Goal: Task Accomplishment & Management: Manage account settings

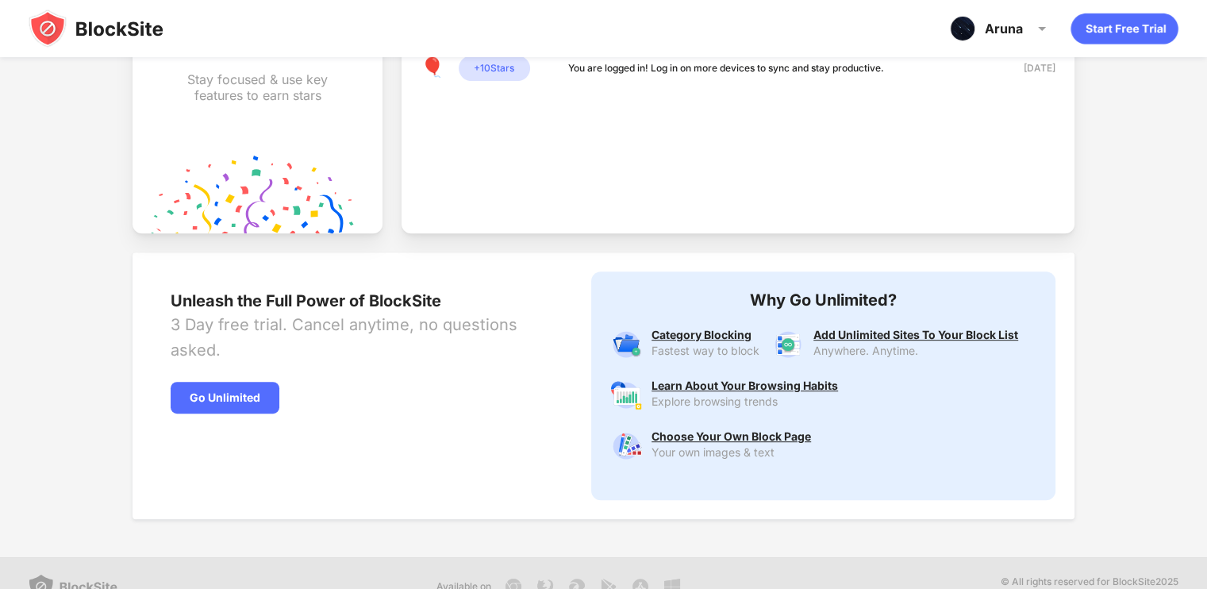
scroll to position [651, 0]
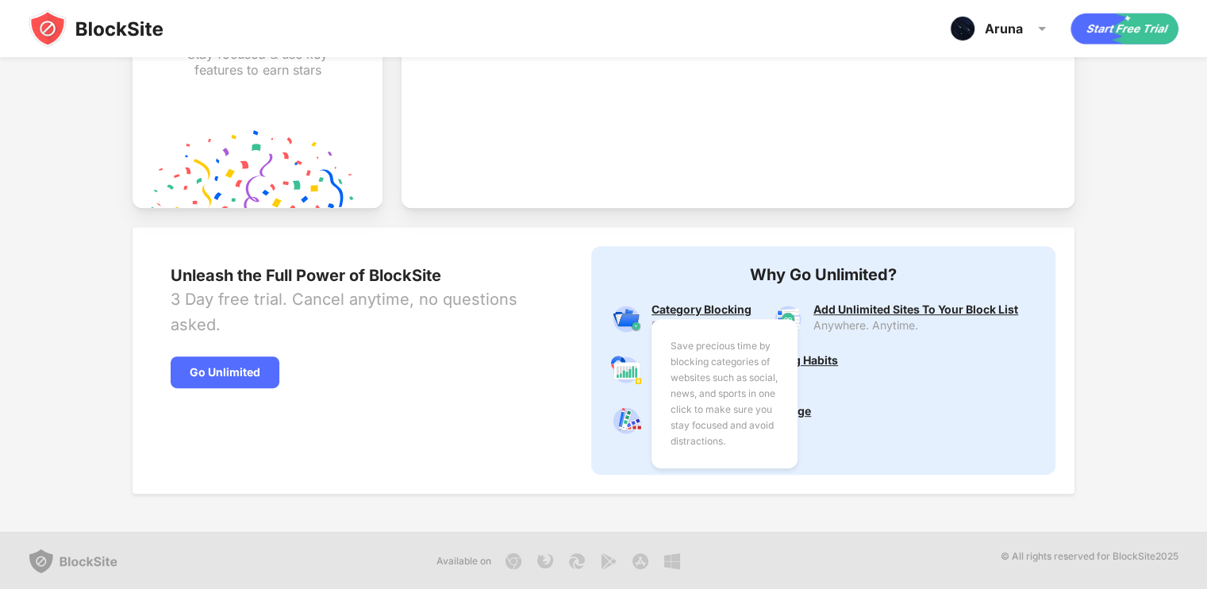
click at [726, 309] on div "Save precious time by blocking categories of websites such as social, news, and…" at bounding box center [705, 309] width 108 height 13
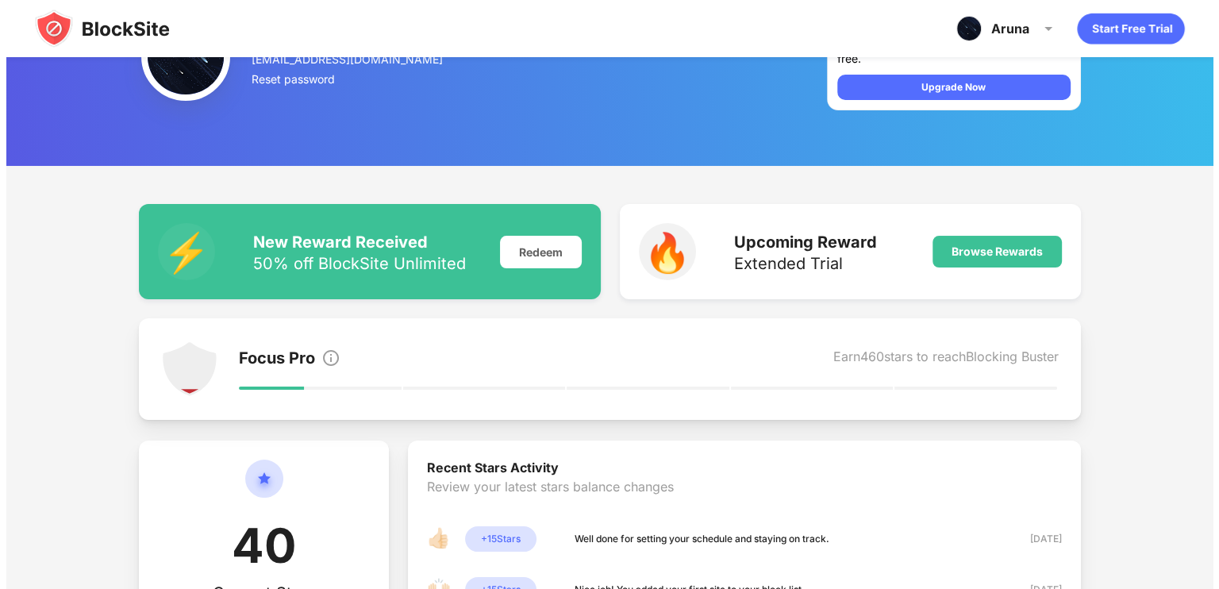
scroll to position [0, 0]
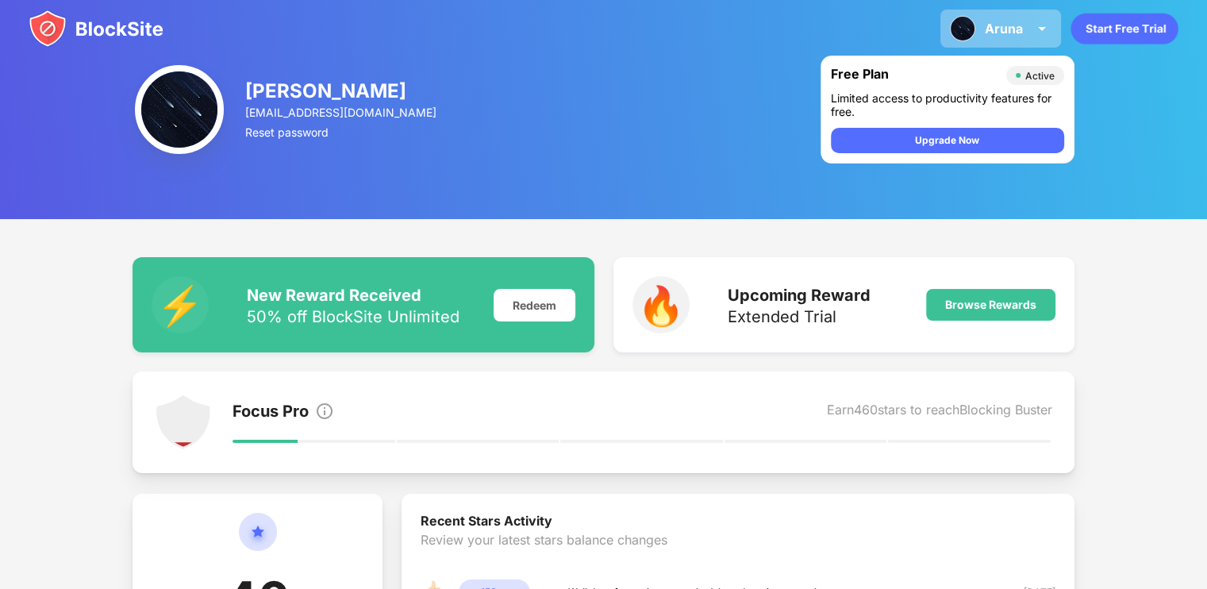
click at [992, 39] on div "Aruna Aruna Indra Kumara View Account Insights Premium Rewards Settings Support…" at bounding box center [1000, 29] width 121 height 38
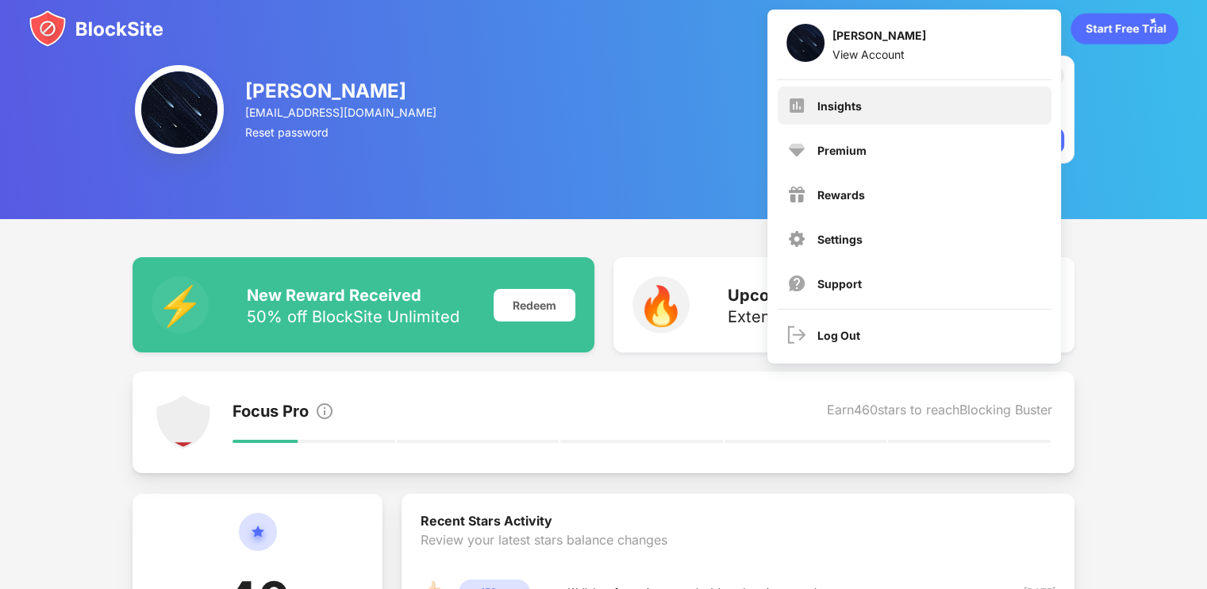
click at [943, 104] on div "Insights" at bounding box center [914, 105] width 274 height 38
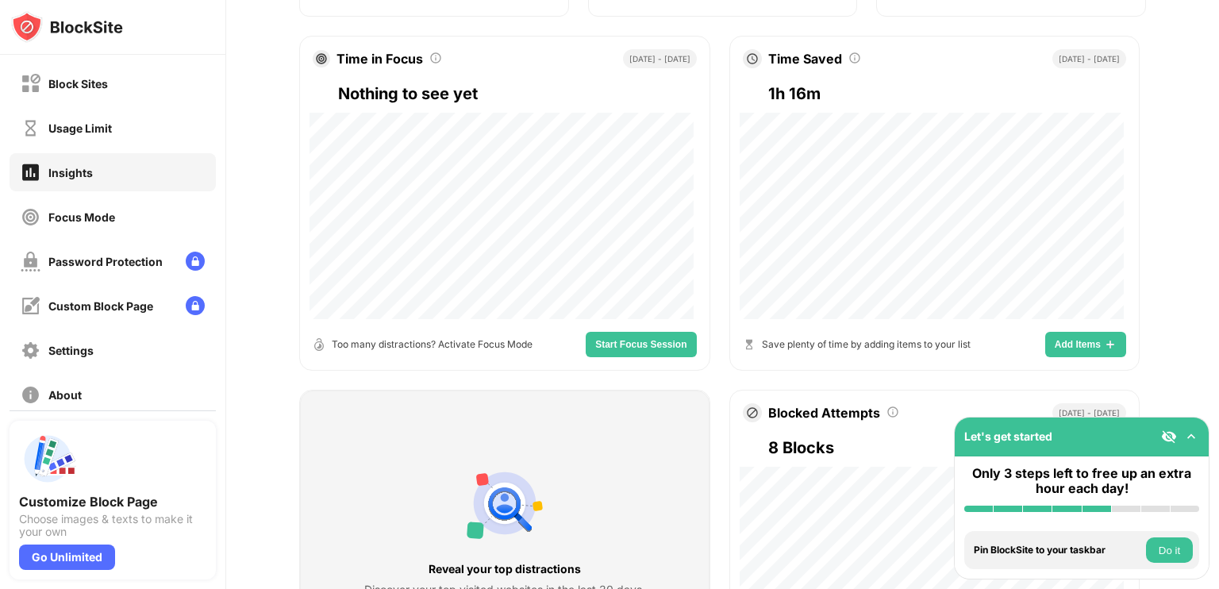
scroll to position [253, 0]
click at [173, 136] on div "Usage Limit" at bounding box center [113, 128] width 206 height 38
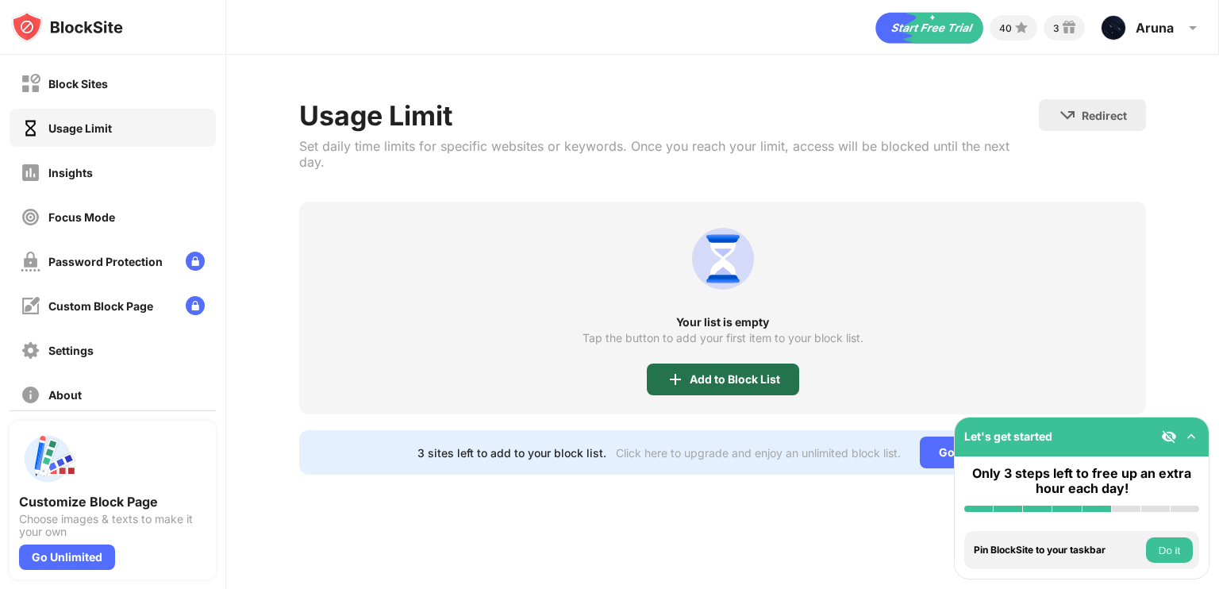
click at [723, 374] on div "Add to Block List" at bounding box center [723, 379] width 152 height 32
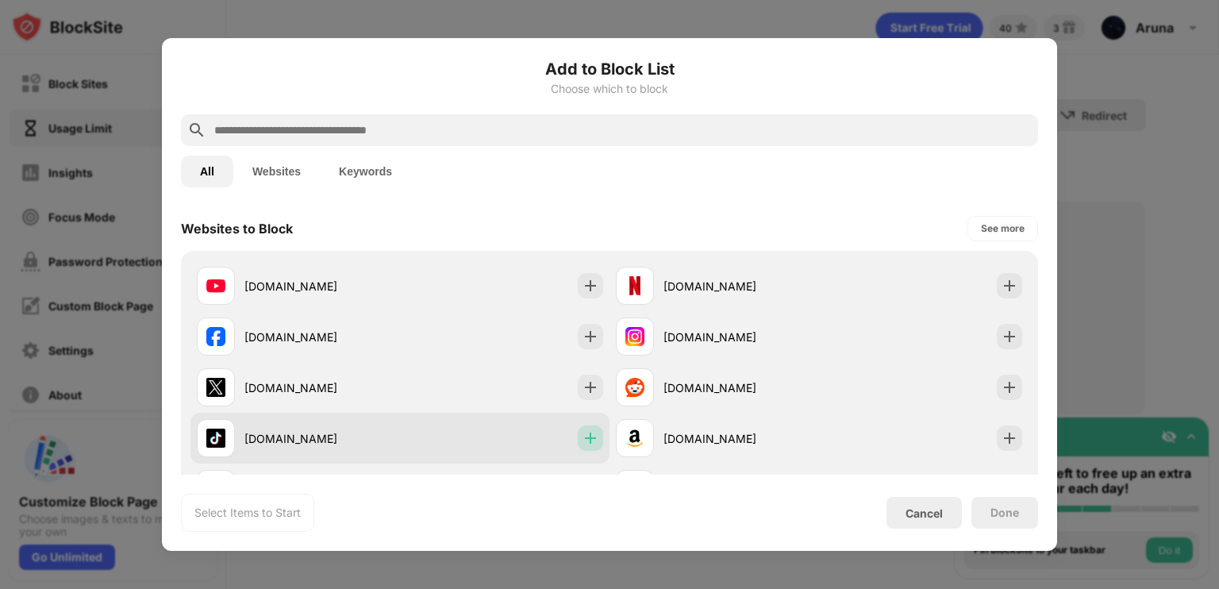
click at [597, 432] on div at bounding box center [590, 437] width 25 height 25
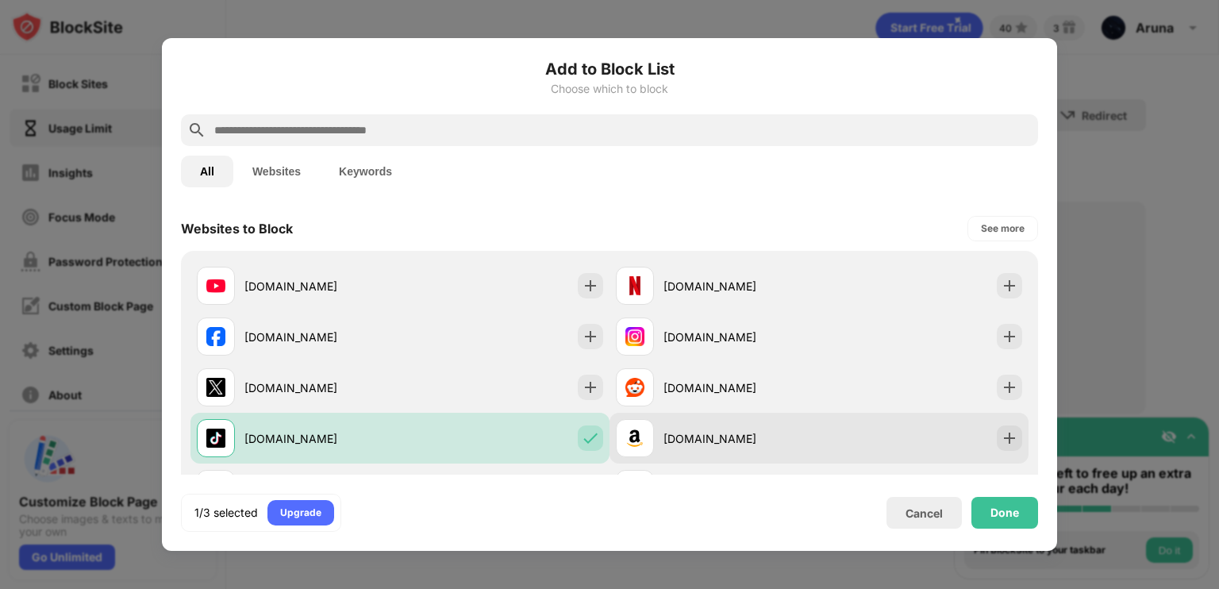
click at [809, 420] on div "amazon.com" at bounding box center [818, 438] width 419 height 51
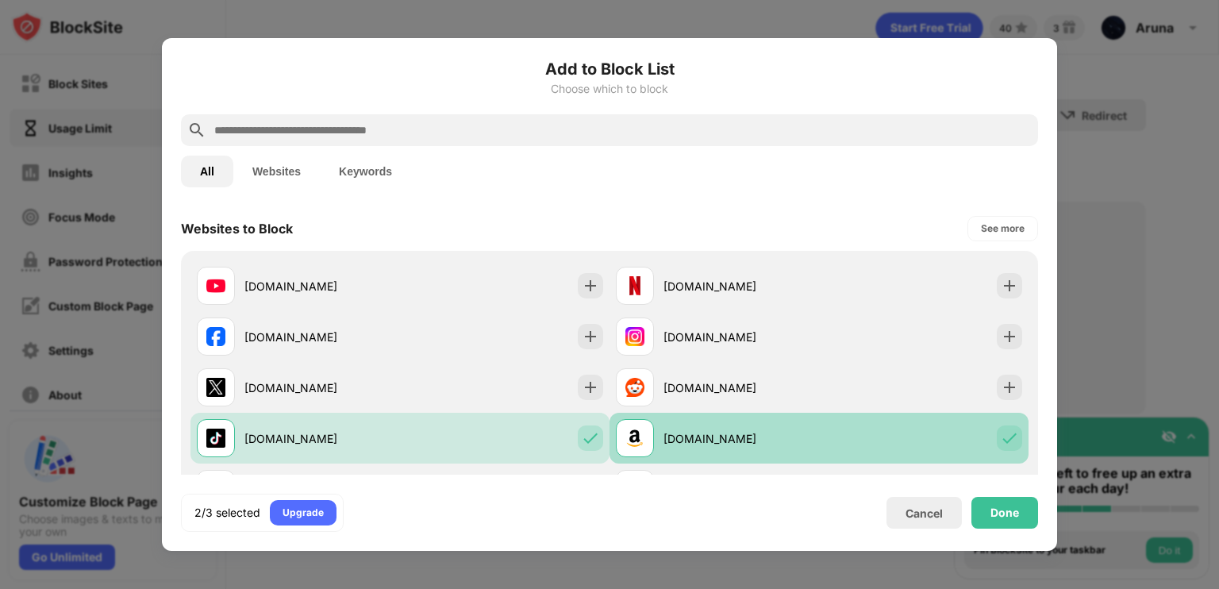
click at [1002, 439] on img at bounding box center [1009, 438] width 16 height 16
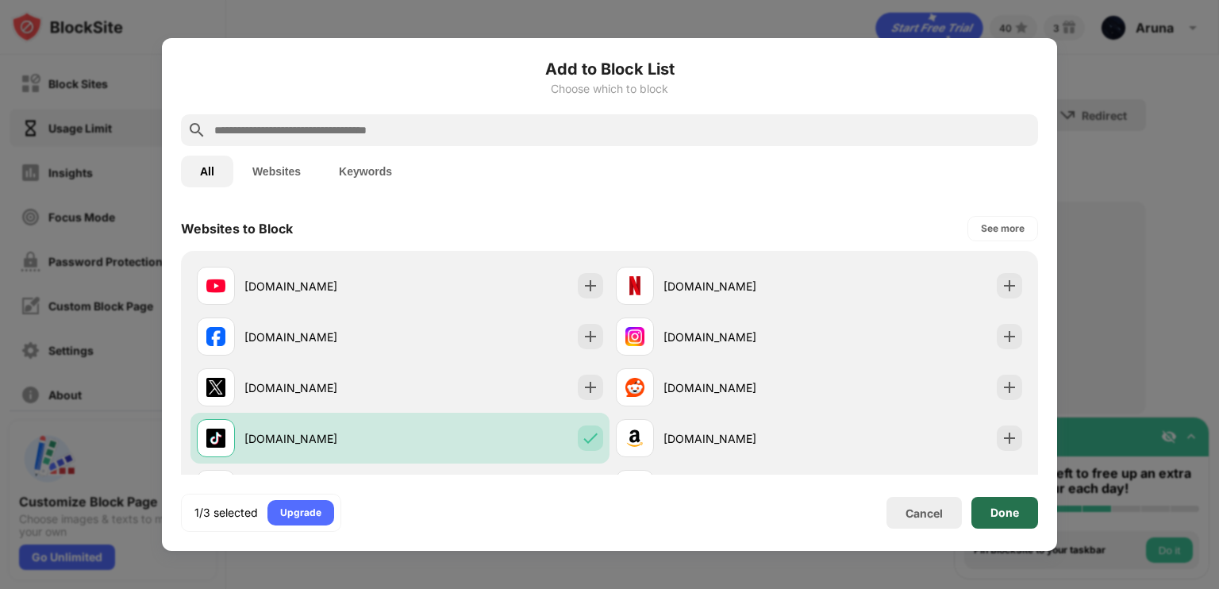
click at [998, 515] on div "Done" at bounding box center [1004, 512] width 29 height 13
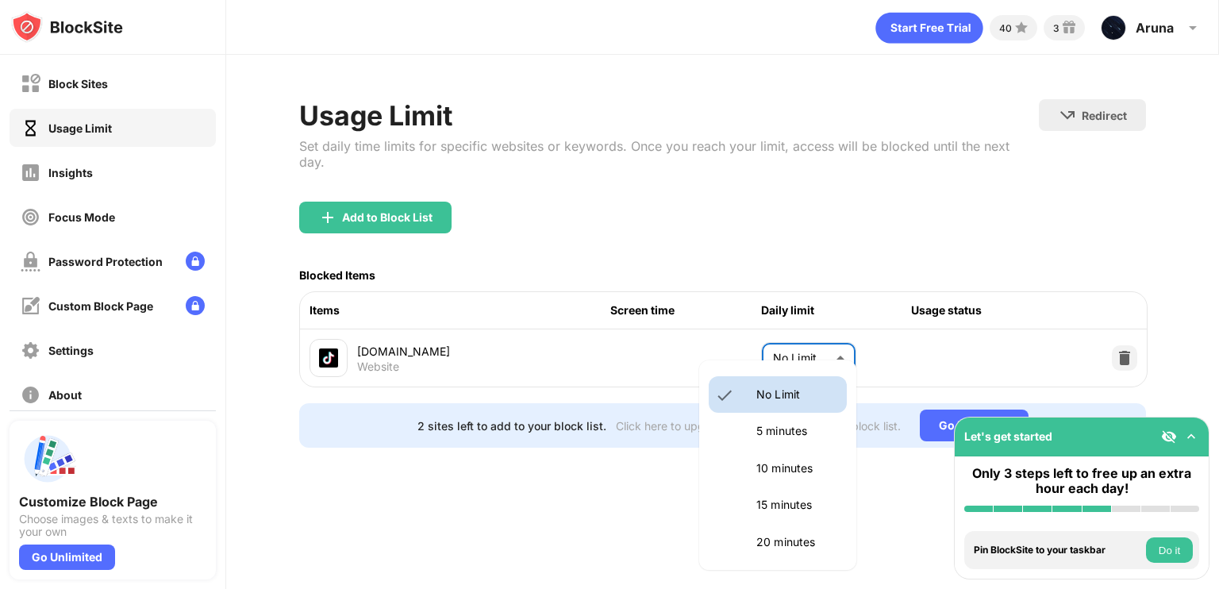
click at [817, 340] on body "Block Sites Usage Limit Insights Focus Mode Password Protection Custom Block Pa…" at bounding box center [609, 294] width 1219 height 589
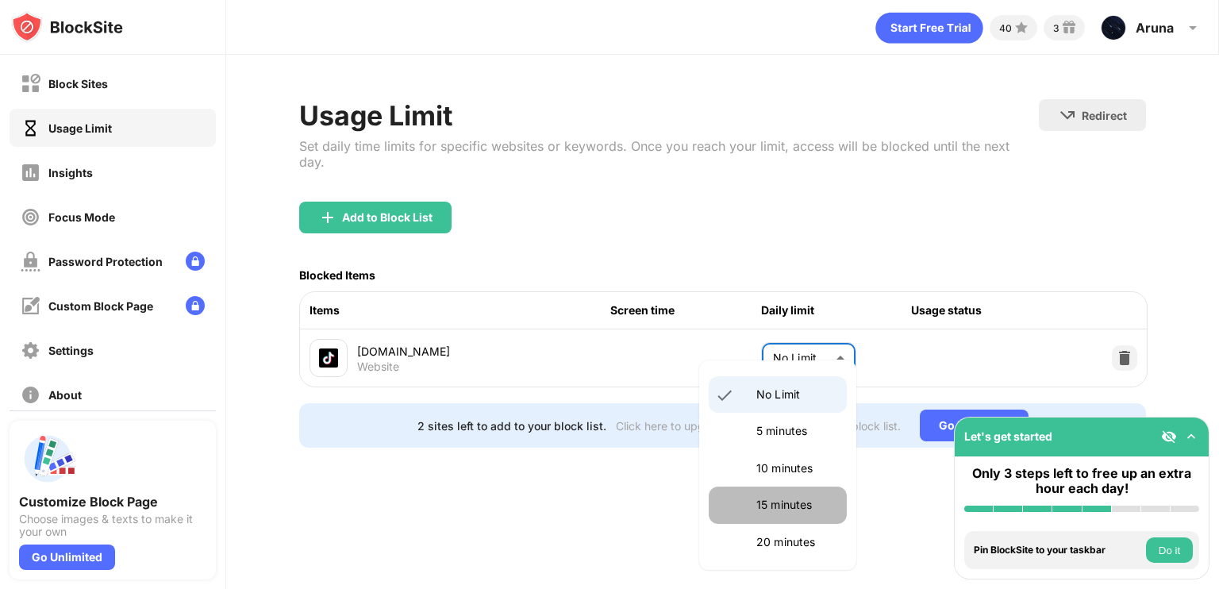
click at [800, 492] on li "15 minutes" at bounding box center [777, 504] width 138 height 36
type input "**"
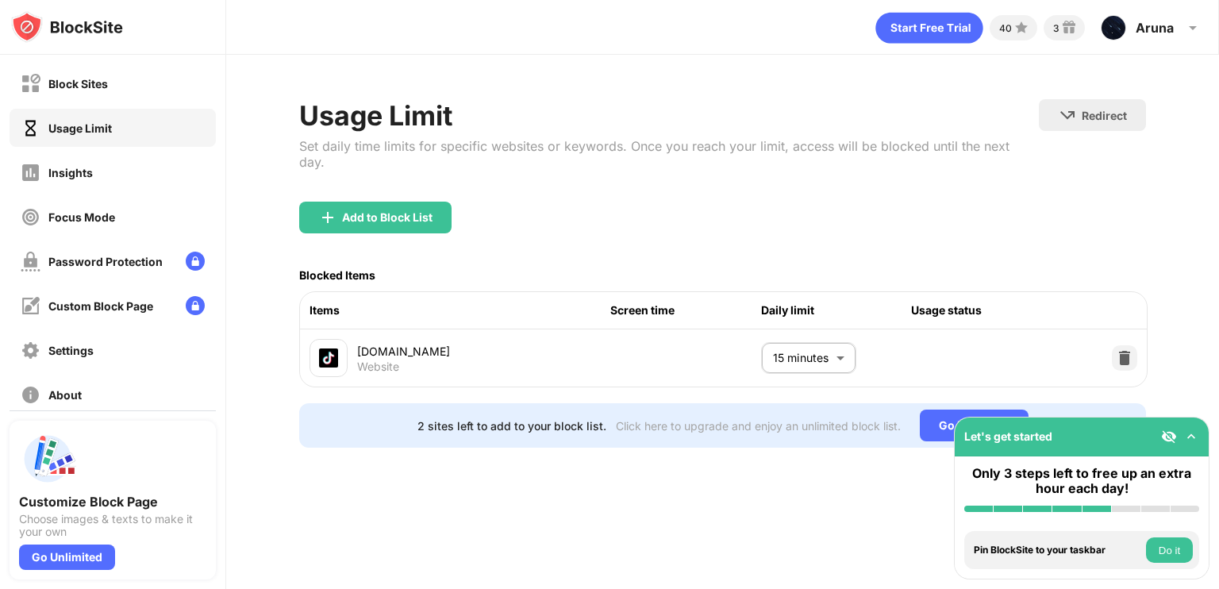
click at [888, 227] on div "Add to Block List" at bounding box center [722, 229] width 846 height 57
